Goal: Navigation & Orientation: Go to known website

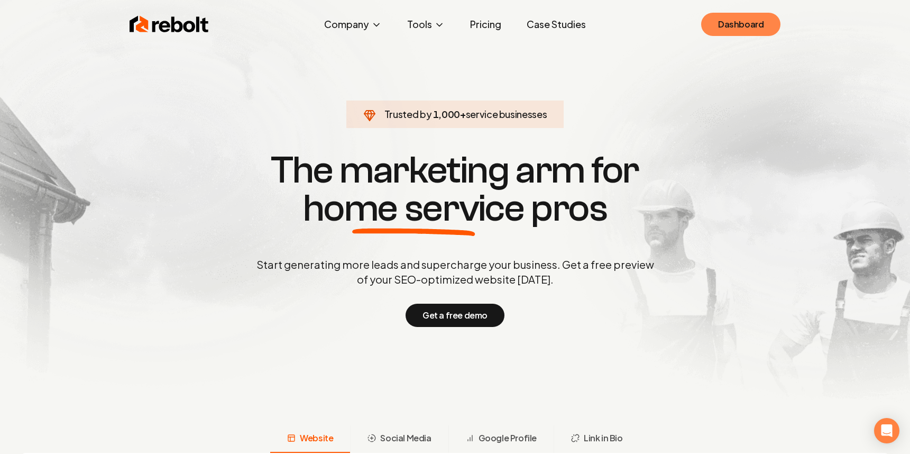
click at [724, 30] on link "Dashboard" at bounding box center [740, 24] width 79 height 23
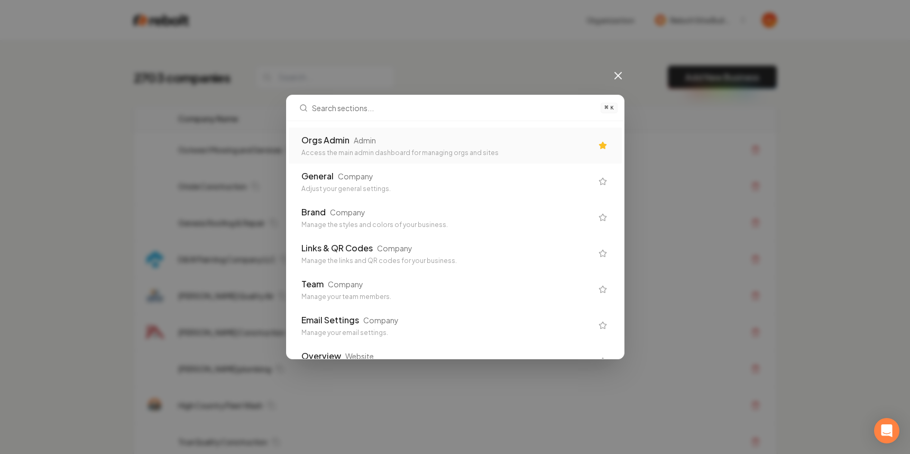
click at [520, 144] on div "Orgs Admin Admin" at bounding box center [446, 140] width 291 height 13
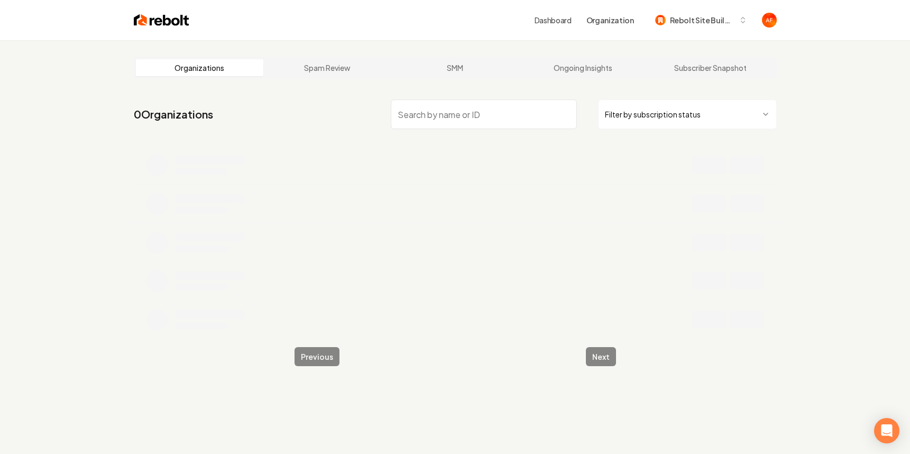
click at [714, 107] on html "Dashboard Organization Rebolt Site Builder Organizations Spam Review SMM Ongoin…" at bounding box center [455, 227] width 910 height 454
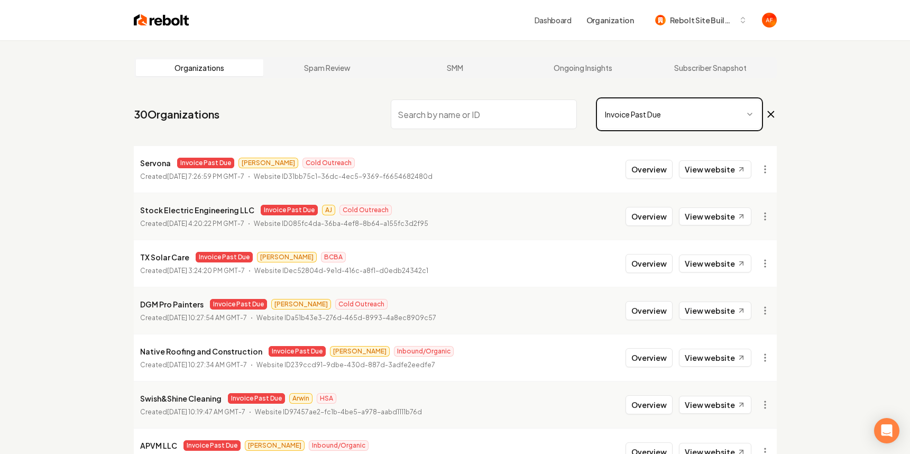
scroll to position [207, 0]
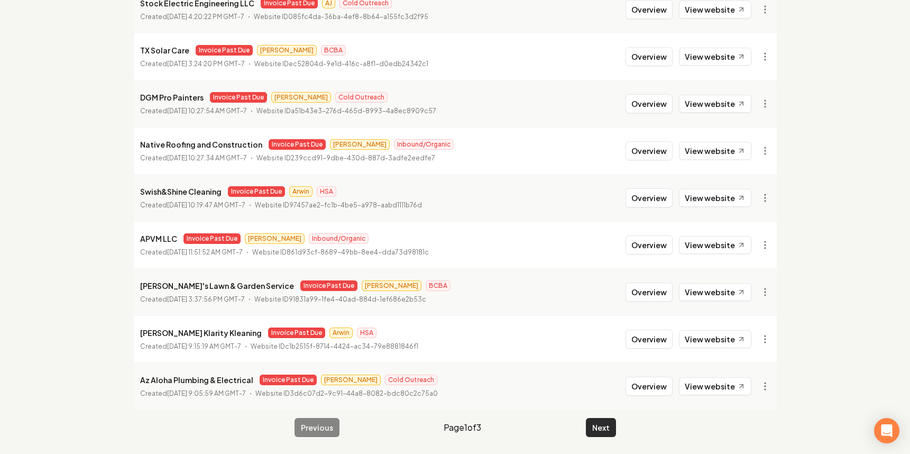
click at [598, 422] on button "Next" at bounding box center [601, 427] width 30 height 19
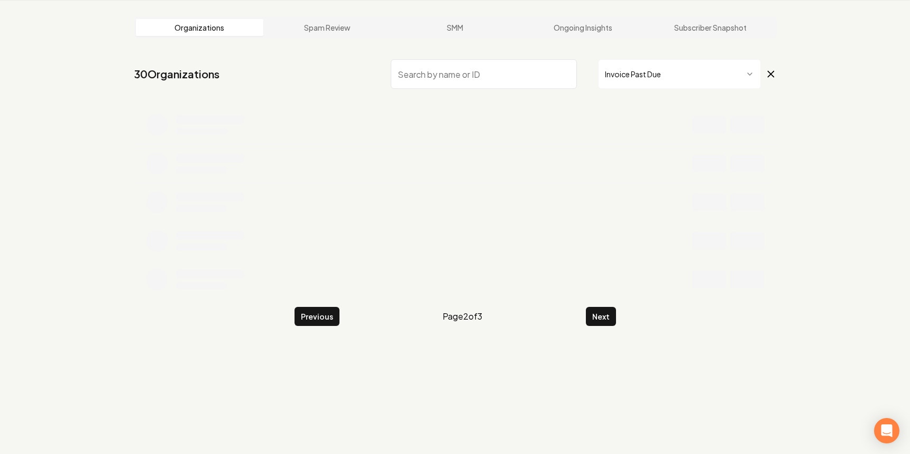
scroll to position [207, 0]
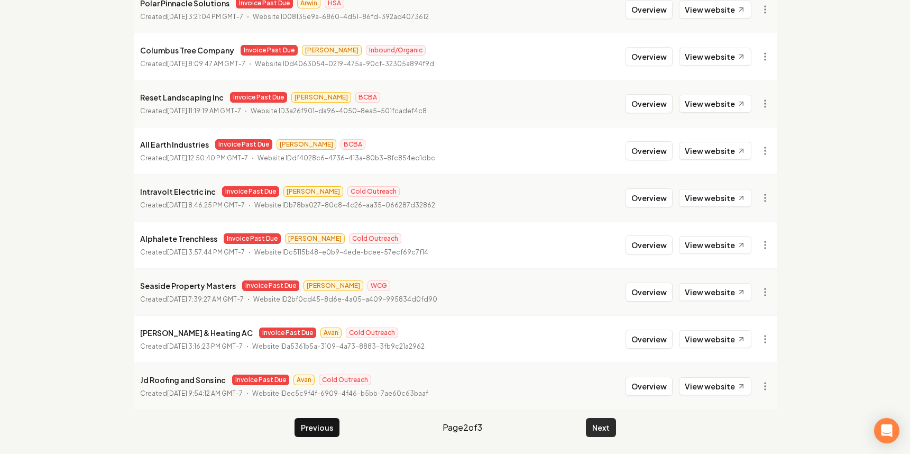
click at [591, 426] on button "Next" at bounding box center [601, 427] width 30 height 19
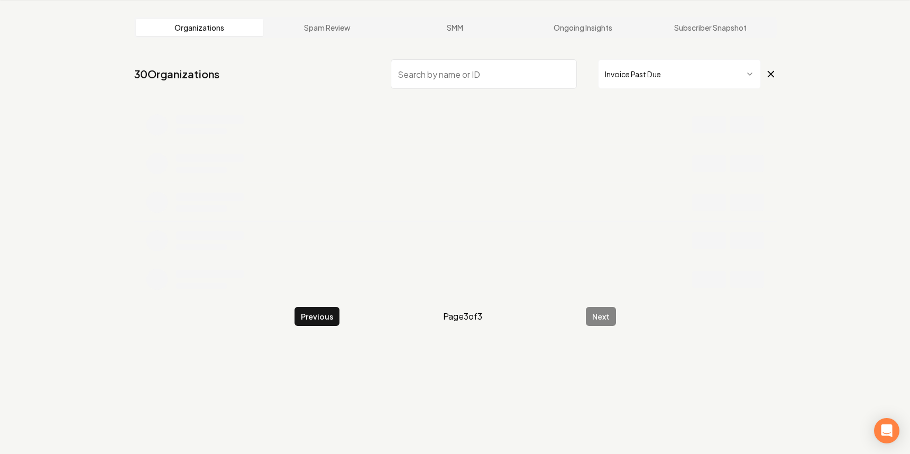
scroll to position [207, 0]
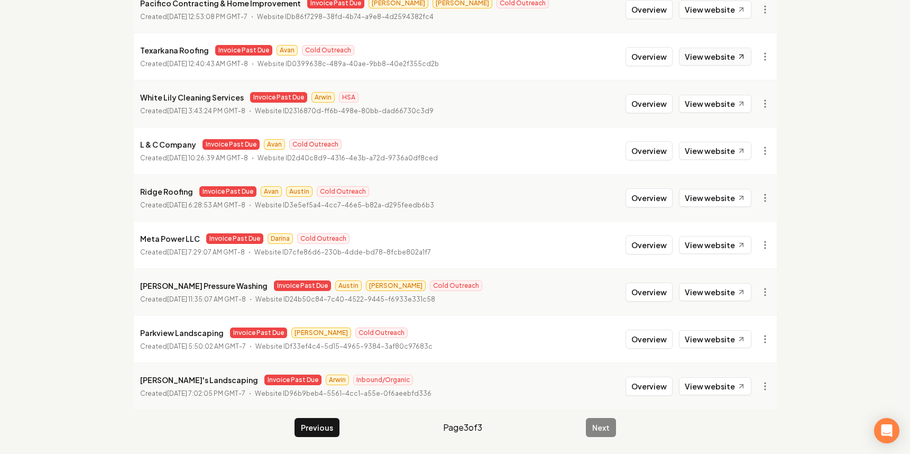
click at [731, 48] on link "View website" at bounding box center [715, 57] width 72 height 18
click at [594, 421] on div "Previous Page 3 of 3 Next" at bounding box center [454, 427] width 321 height 19
click at [598, 439] on main "Organizations Spam Review SMM Ongoing Insights Subscriber Snapshot 30 Organizat…" at bounding box center [455, 144] width 677 height 620
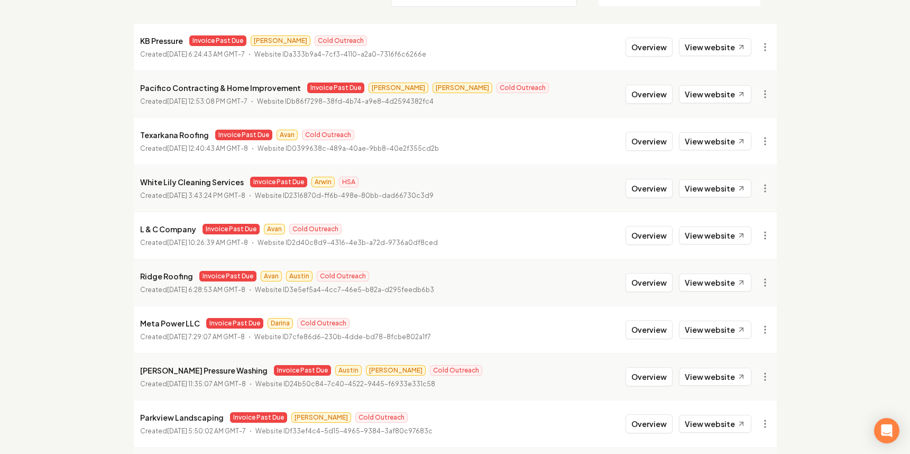
scroll to position [0, 0]
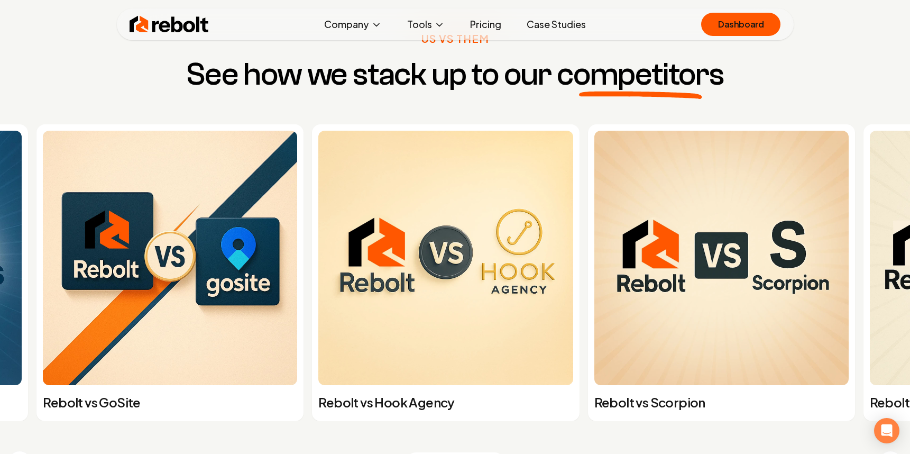
scroll to position [4059, 0]
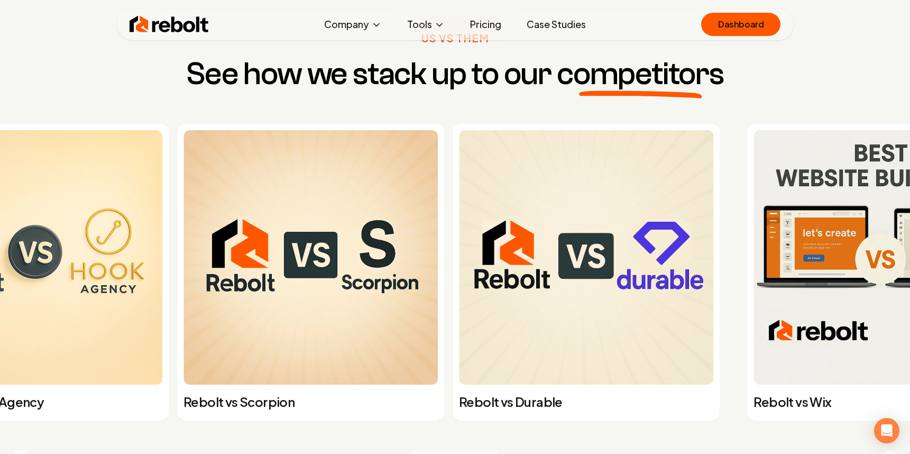
drag, startPoint x: 791, startPoint y: 286, endPoint x: 341, endPoint y: 240, distance: 452.7
click at [350, 243] on img at bounding box center [310, 257] width 254 height 254
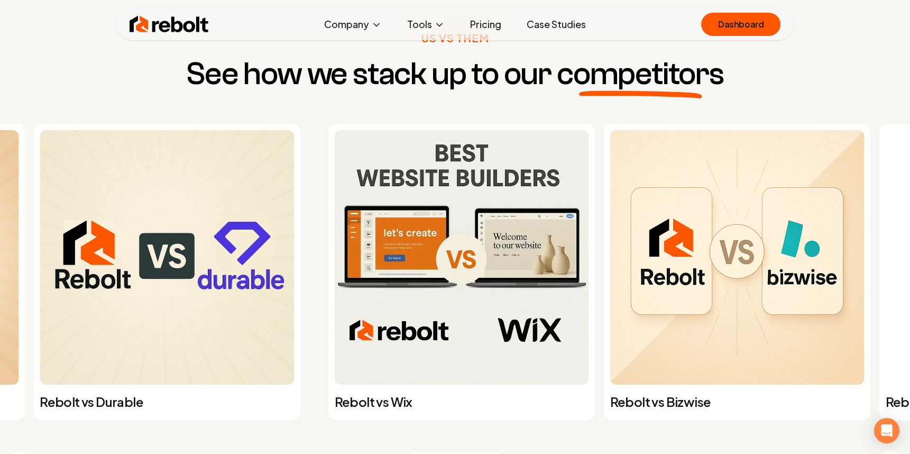
drag, startPoint x: 751, startPoint y: 228, endPoint x: 321, endPoint y: 214, distance: 430.0
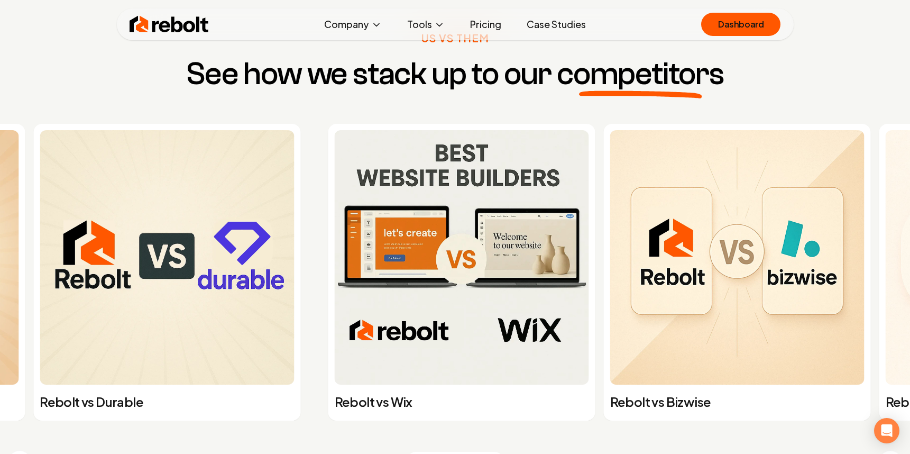
click at [344, 223] on img at bounding box center [462, 257] width 254 height 254
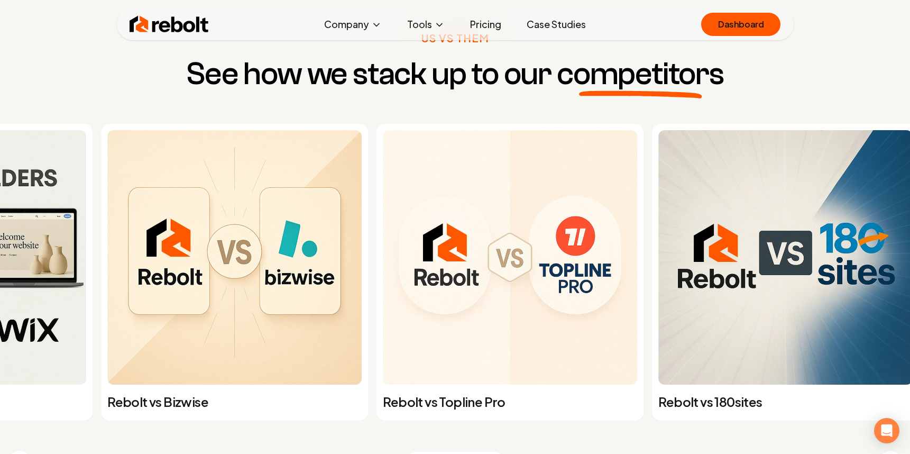
drag, startPoint x: 791, startPoint y: 178, endPoint x: 274, endPoint y: 210, distance: 517.4
click at [278, 211] on img at bounding box center [234, 257] width 254 height 254
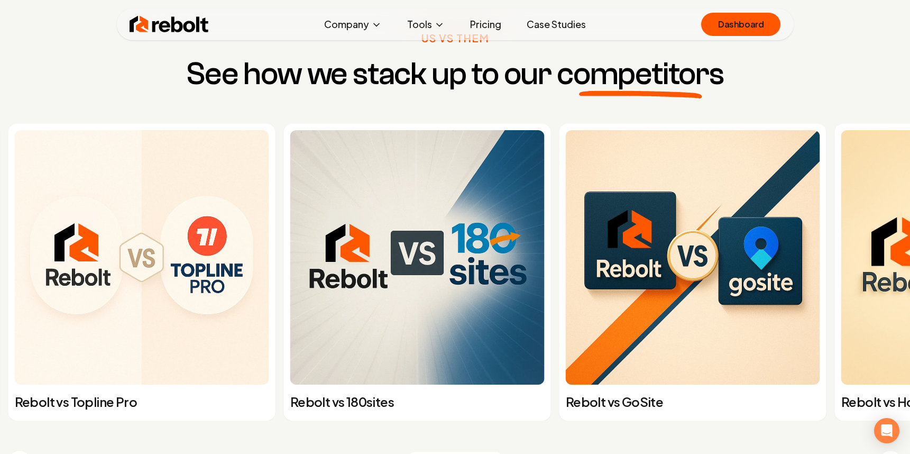
drag, startPoint x: 609, startPoint y: 182, endPoint x: 239, endPoint y: 168, distance: 370.3
click at [290, 168] on img at bounding box center [417, 257] width 254 height 254
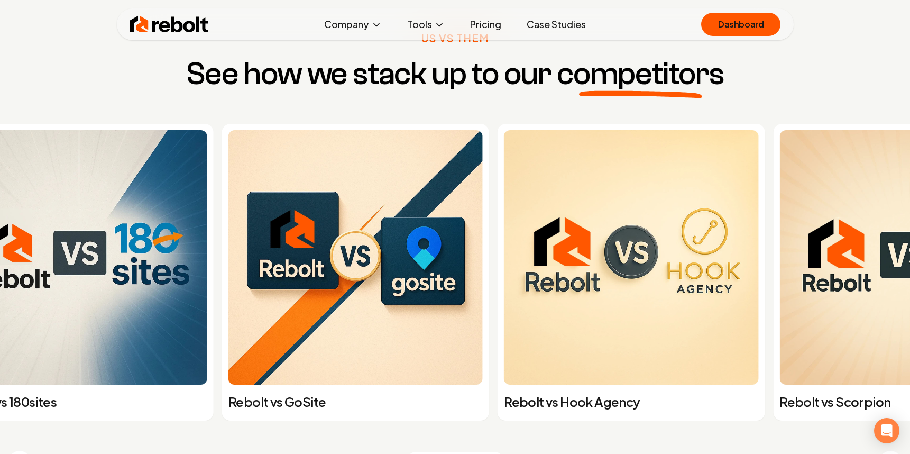
drag, startPoint x: 693, startPoint y: 174, endPoint x: 246, endPoint y: 170, distance: 447.2
click at [504, 170] on img at bounding box center [631, 257] width 254 height 254
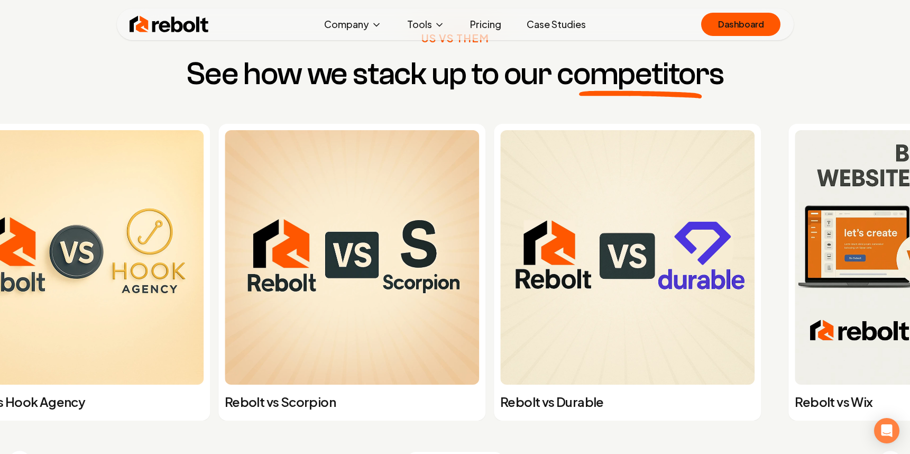
drag, startPoint x: 763, startPoint y: 181, endPoint x: 208, endPoint y: 182, distance: 554.5
click at [225, 182] on img at bounding box center [352, 257] width 254 height 254
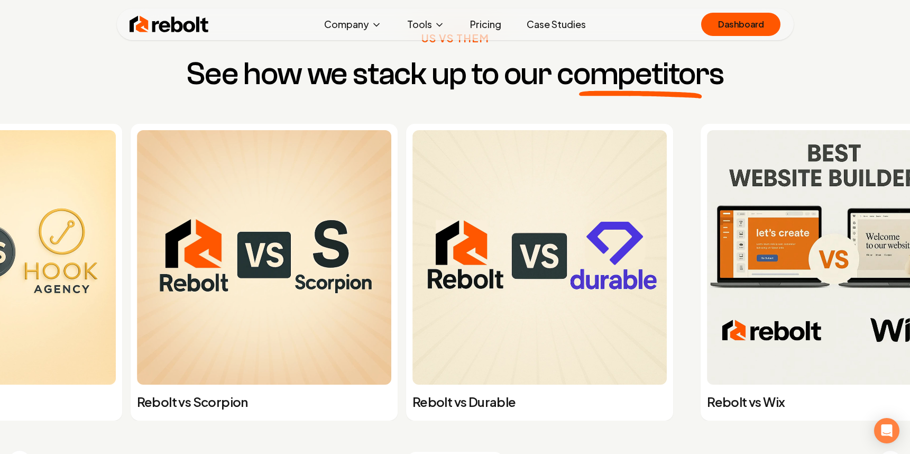
drag, startPoint x: 782, startPoint y: 158, endPoint x: 181, endPoint y: 178, distance: 600.8
click at [412, 180] on img at bounding box center [539, 257] width 254 height 254
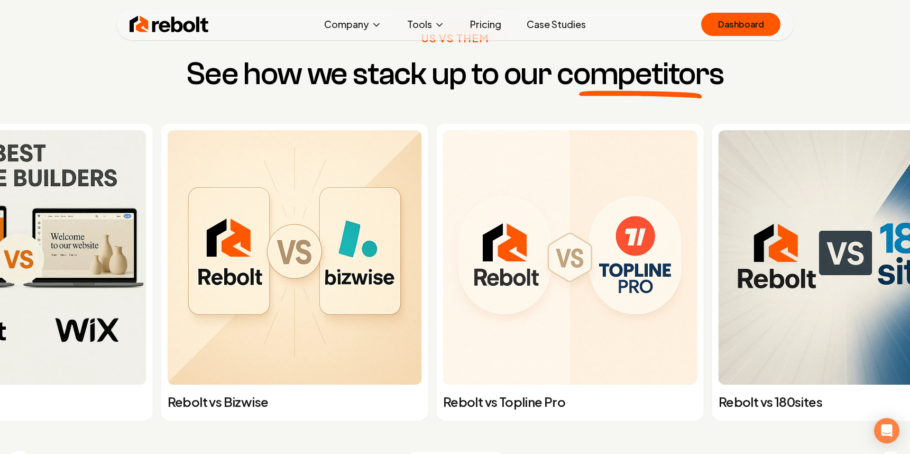
drag, startPoint x: 724, startPoint y: 164, endPoint x: 219, endPoint y: 161, distance: 504.8
click at [209, 173] on img at bounding box center [295, 257] width 254 height 254
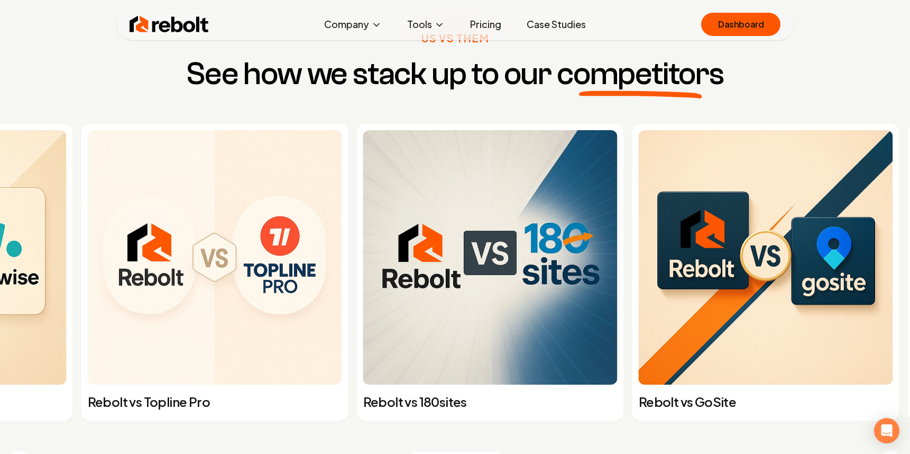
drag, startPoint x: 718, startPoint y: 157, endPoint x: 421, endPoint y: 158, distance: 296.5
click at [422, 158] on img at bounding box center [490, 257] width 254 height 254
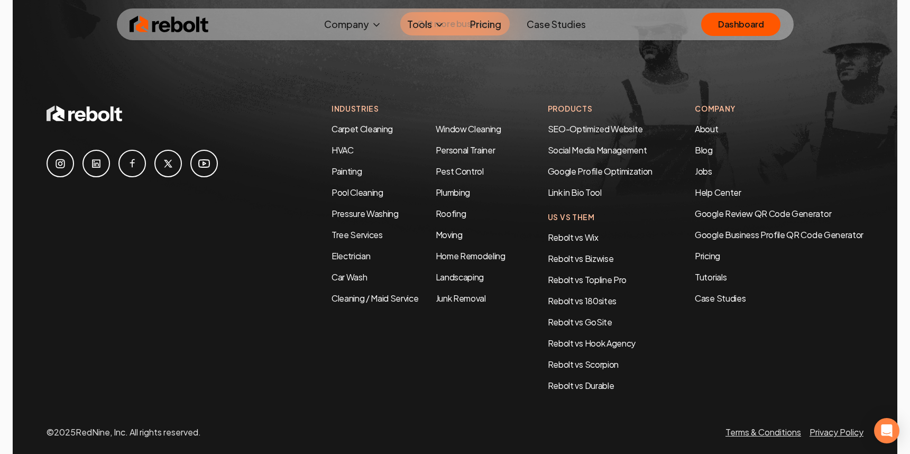
scroll to position [5590, 0]
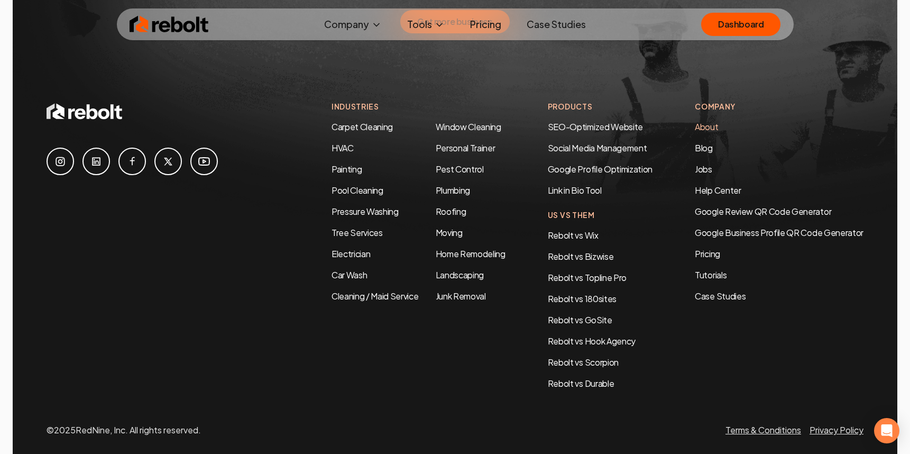
click at [701, 121] on link "About" at bounding box center [706, 126] width 23 height 11
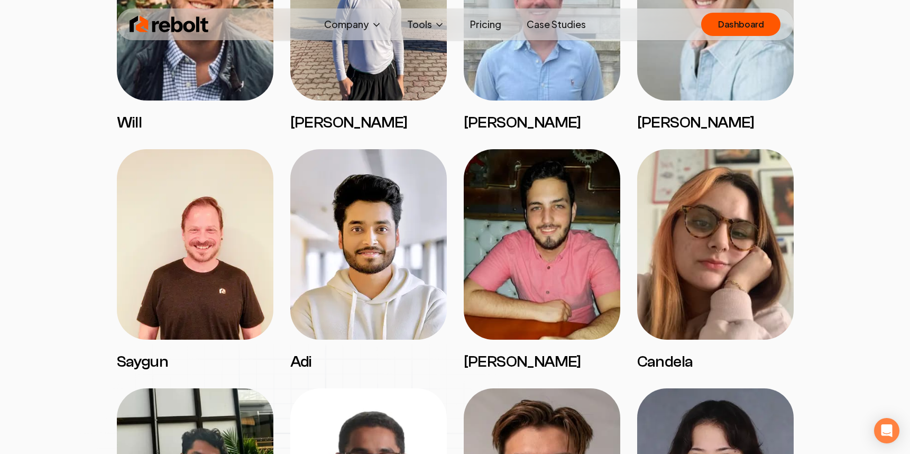
scroll to position [1253, 0]
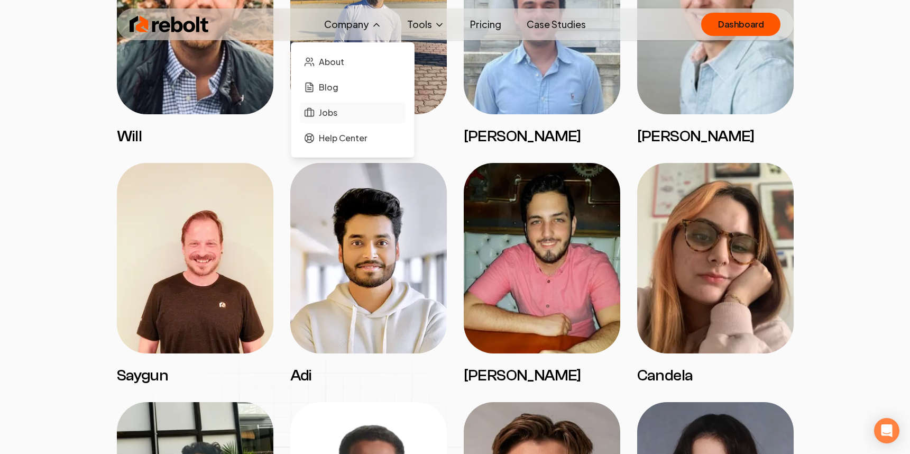
click at [337, 106] on span "Jobs" at bounding box center [328, 112] width 18 height 13
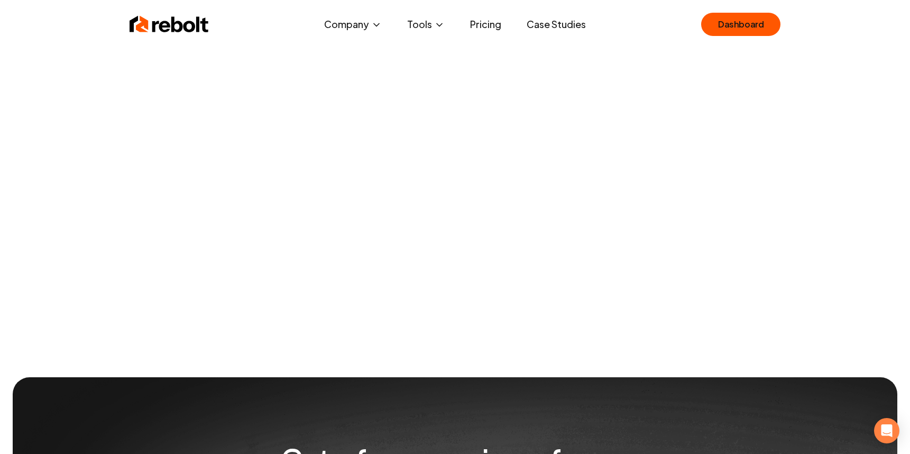
scroll to position [2, 0]
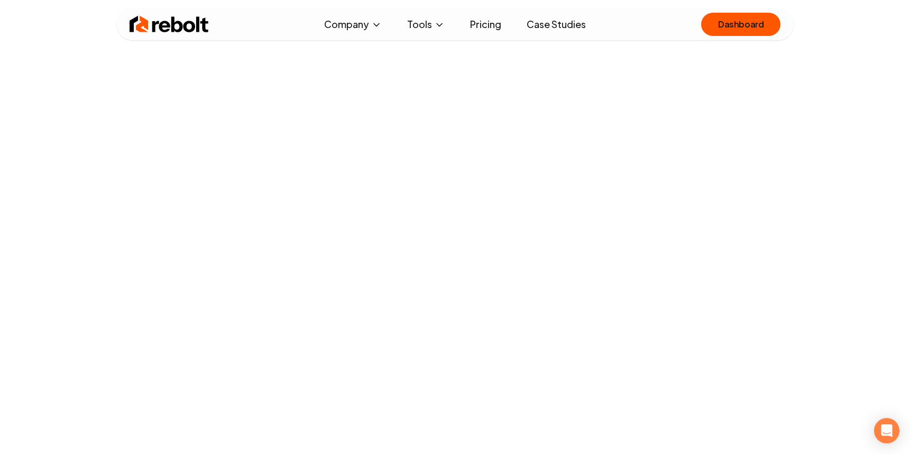
scroll to position [912, 0]
